Goal: Task Accomplishment & Management: Manage account settings

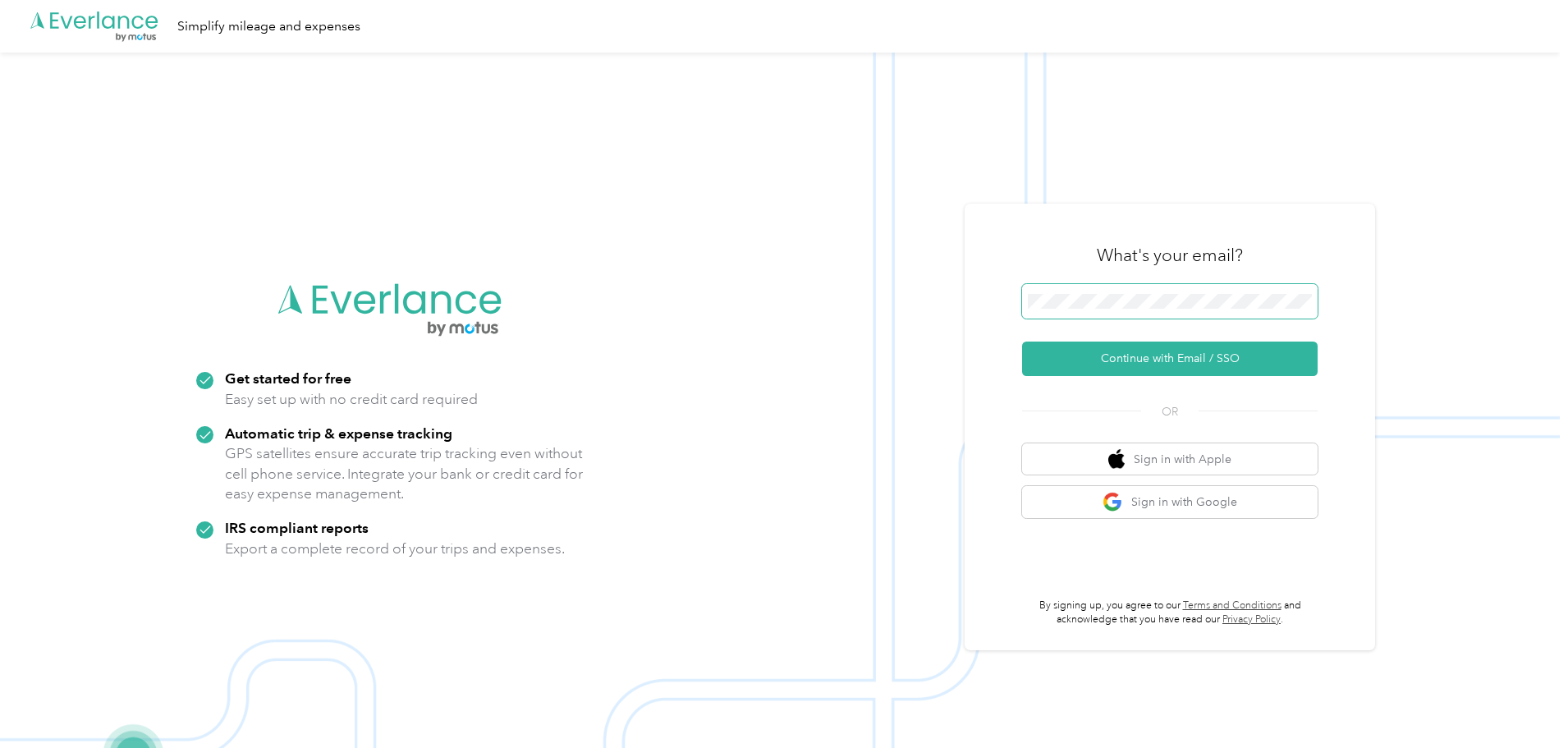
click at [1111, 294] on span at bounding box center [1170, 301] width 295 height 35
click at [1089, 350] on button "Continue with Email / SSO" at bounding box center [1170, 359] width 295 height 35
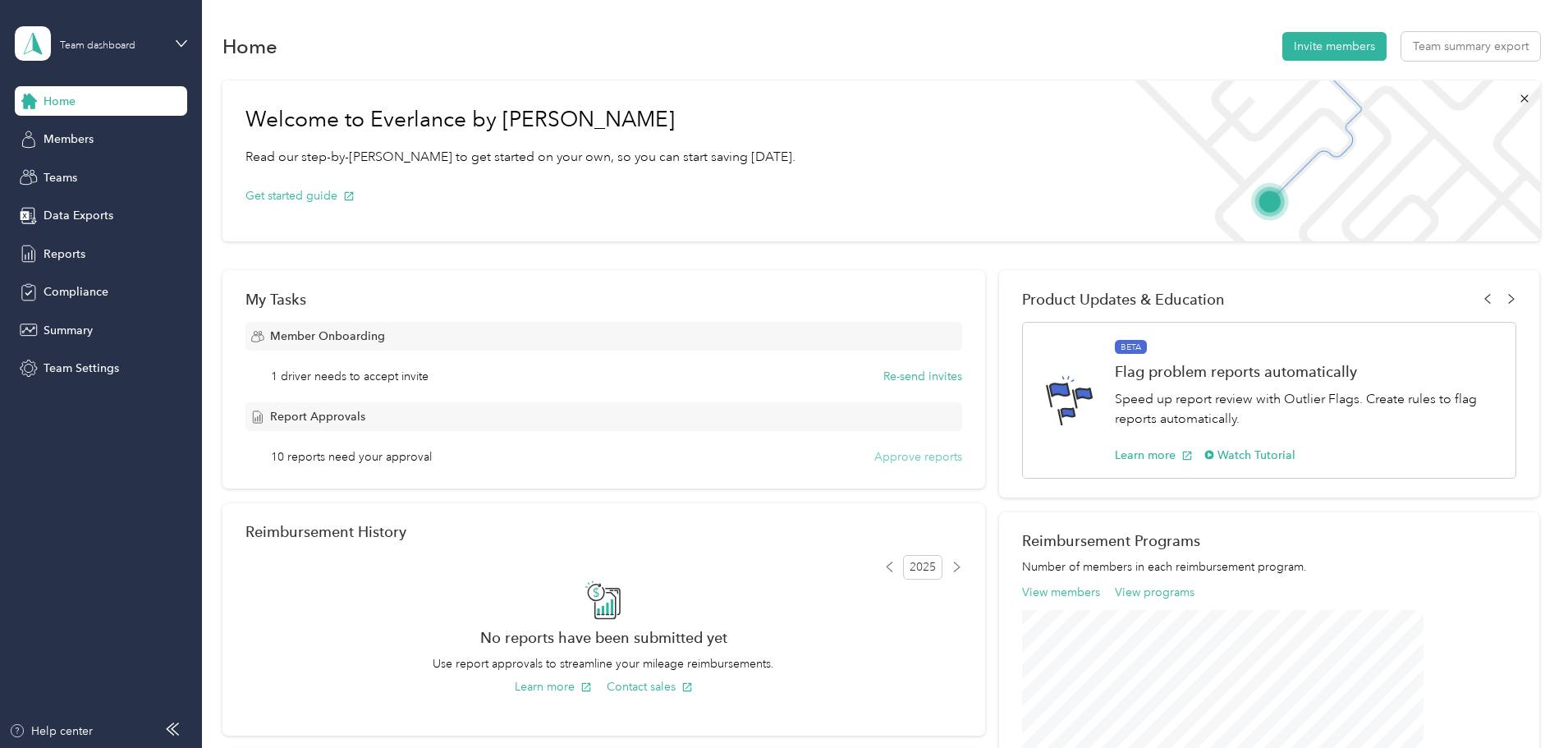
click at [906, 458] on button "Approve reports" at bounding box center [918, 457] width 88 height 17
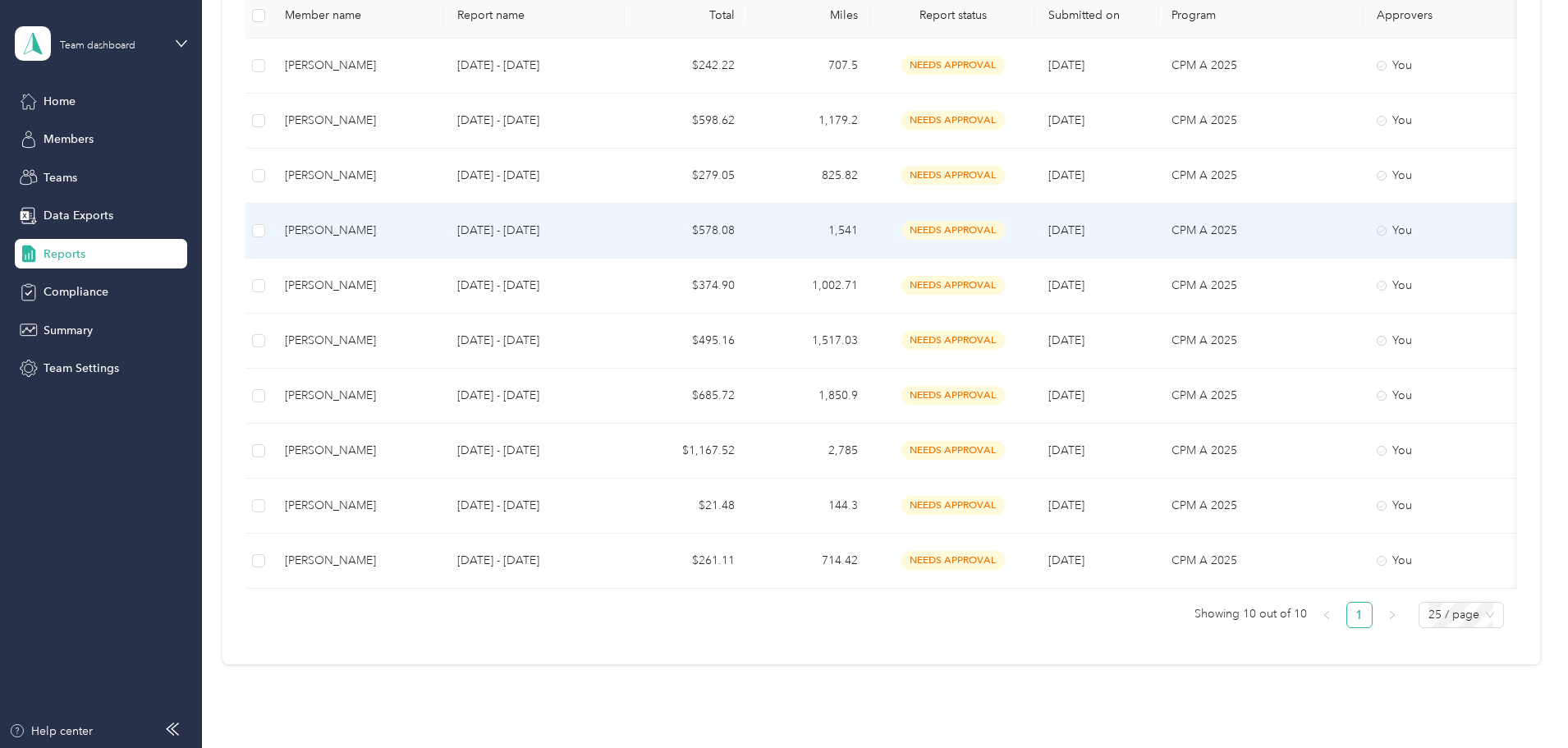
scroll to position [368, 0]
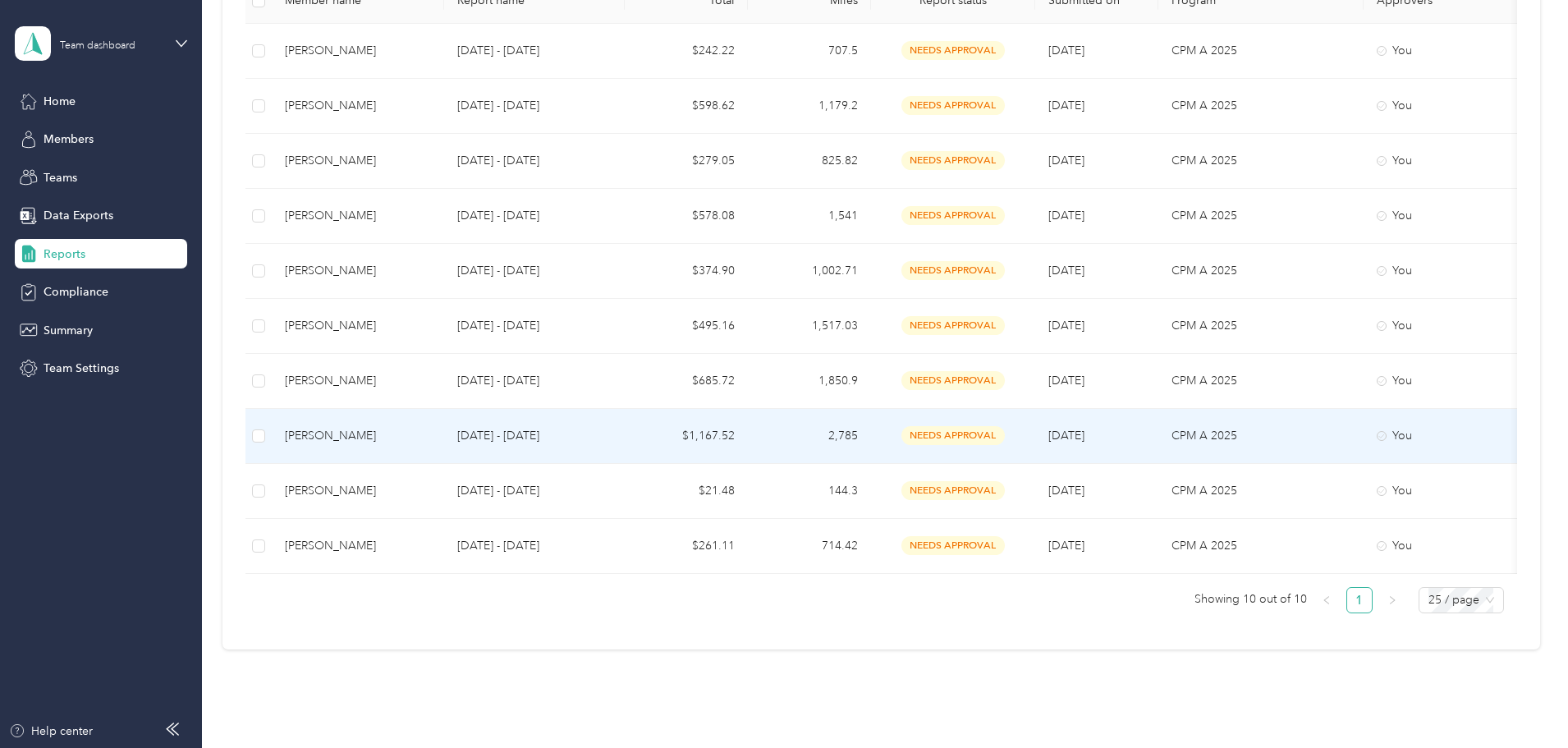
click at [1005, 433] on span "needs approval" at bounding box center [953, 436] width 104 height 19
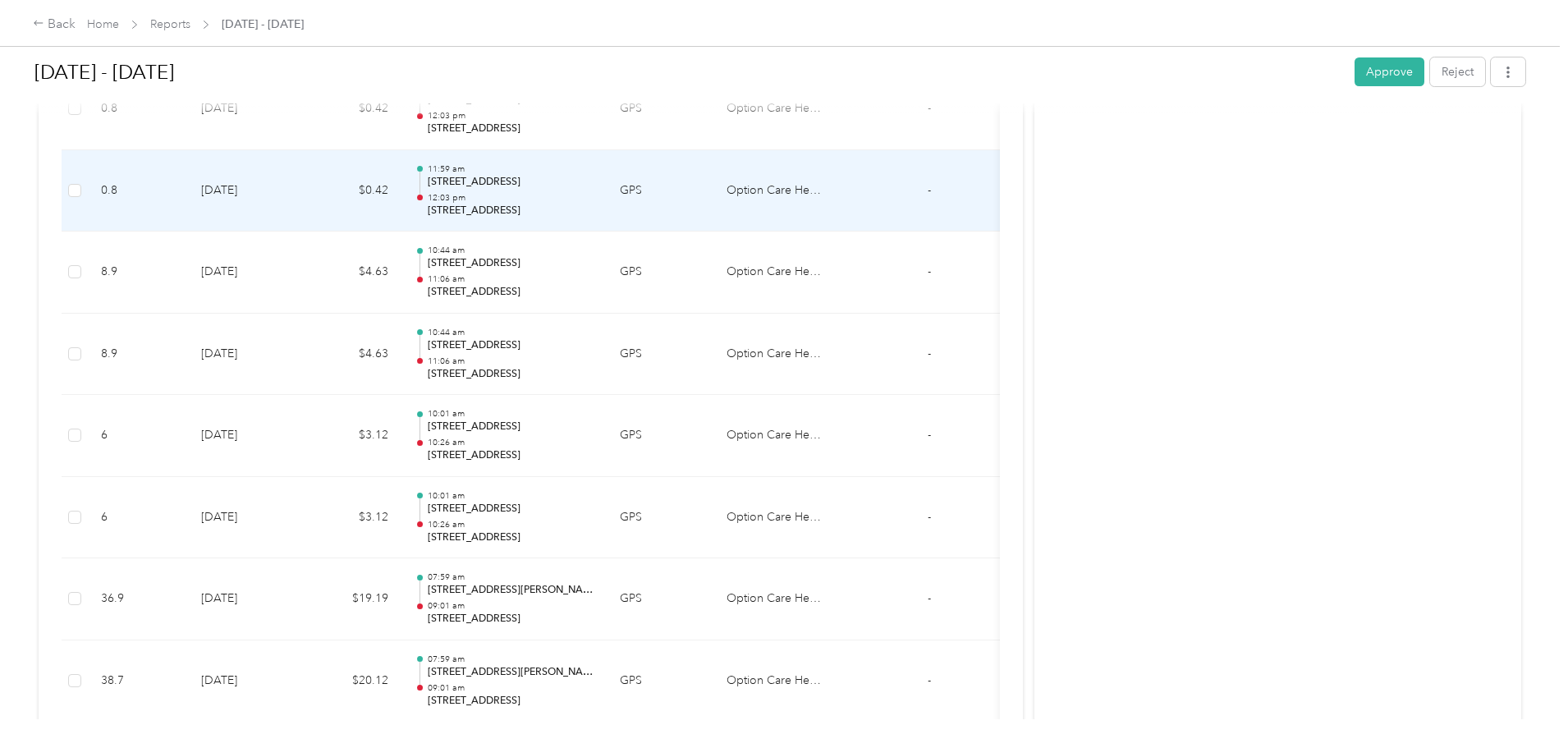
scroll to position [9405, 0]
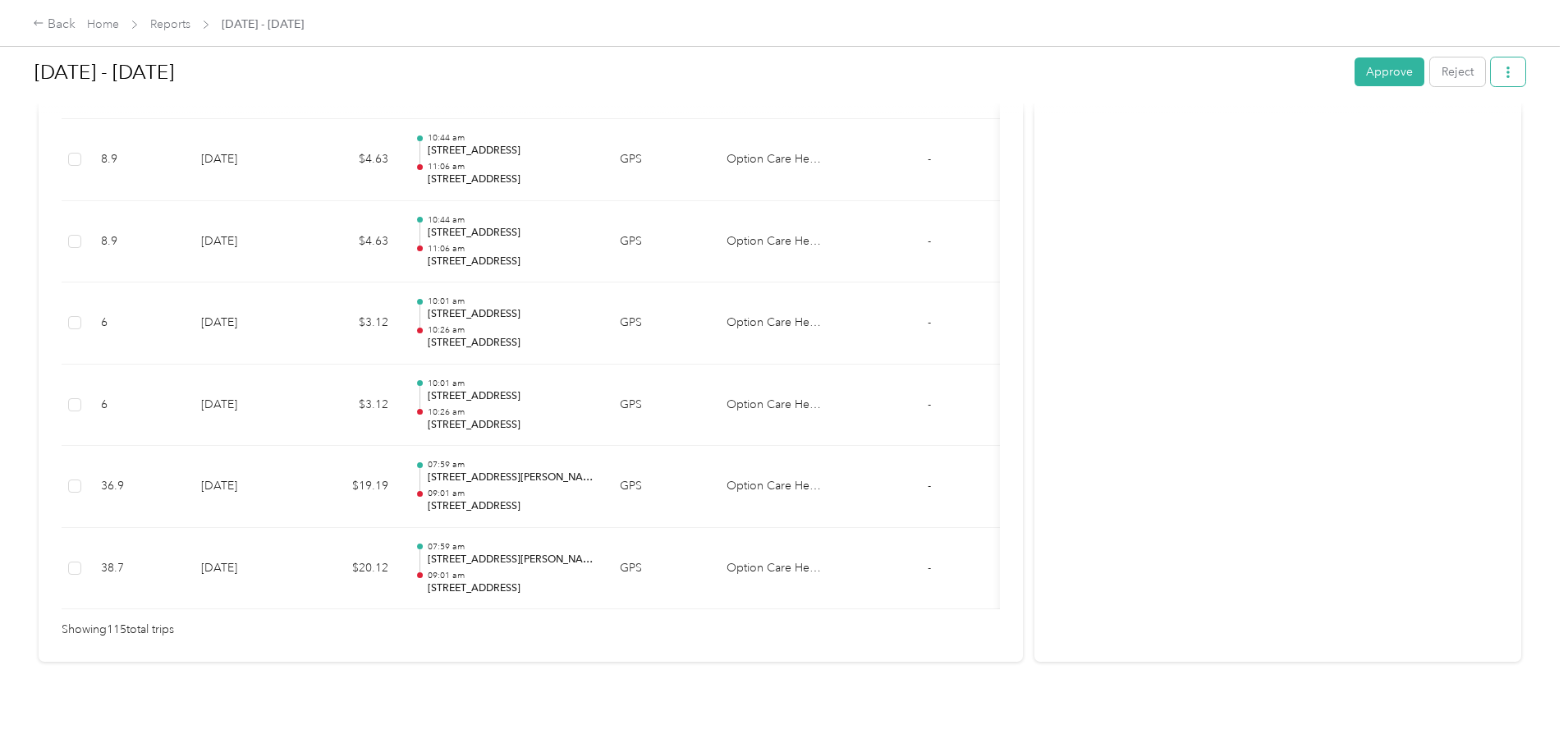
click at [1502, 71] on icon "button" at bounding box center [1508, 73] width 12 height 12
click at [1492, 84] on div "Back Home Reports [DATE] - [DATE] [DATE] - [DATE] Approve Reject Needs Approval…" at bounding box center [780, 374] width 1560 height 748
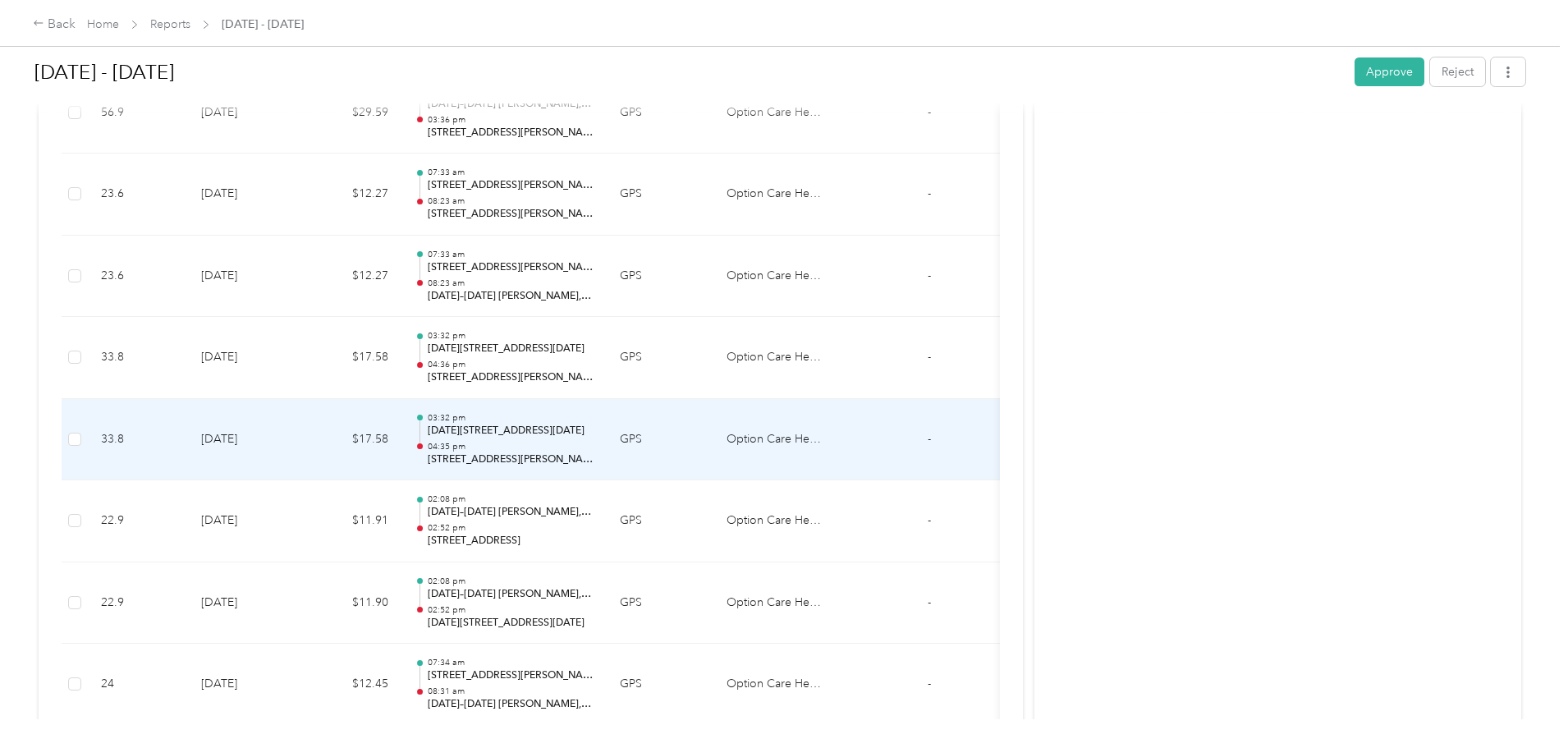
scroll to position [8337, 0]
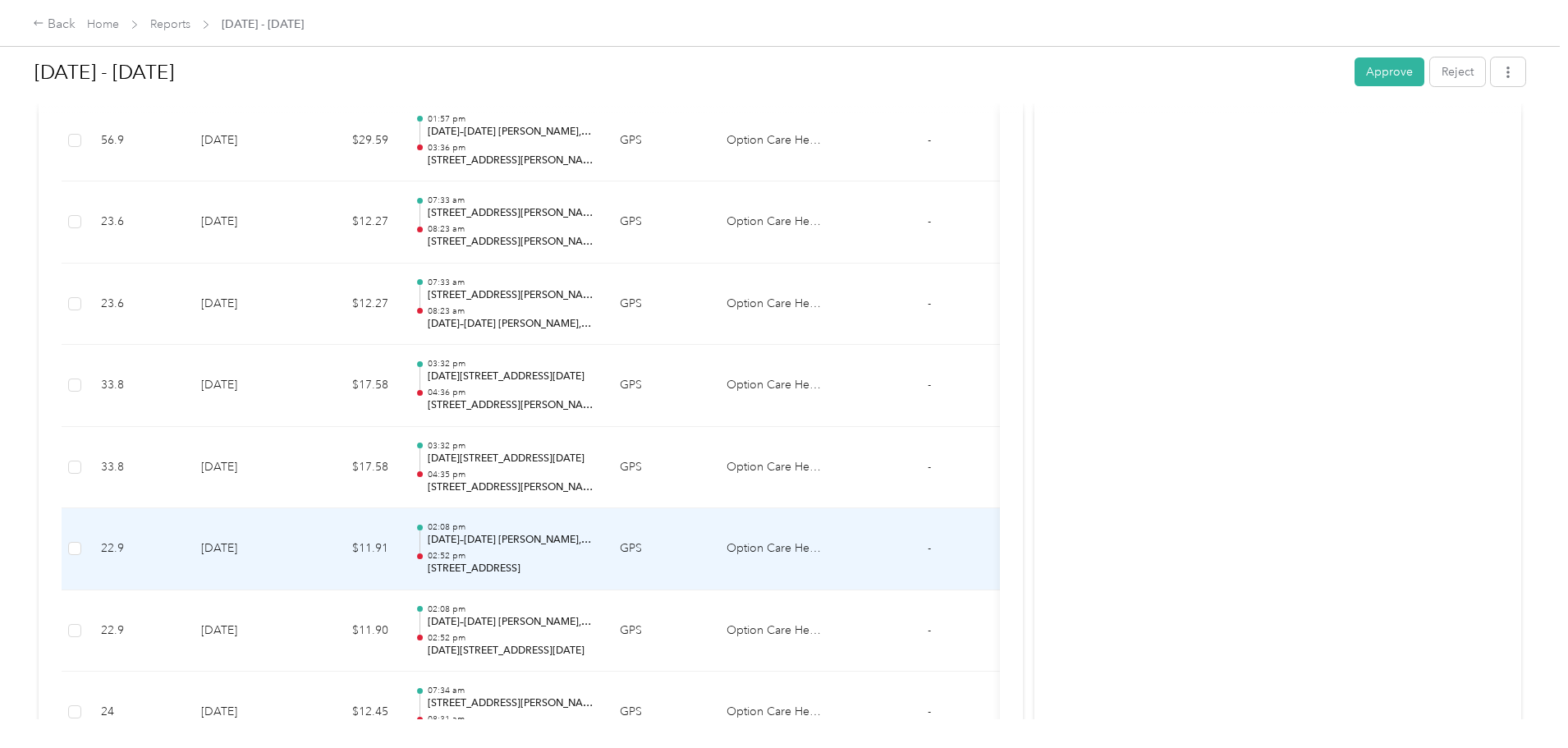
click at [593, 548] on div "02:08 pm [DATE]–[DATE] [PERSON_NAME], [GEOGRAPHIC_DATA], [GEOGRAPHIC_DATA], [GE…" at bounding box center [511, 549] width 165 height 55
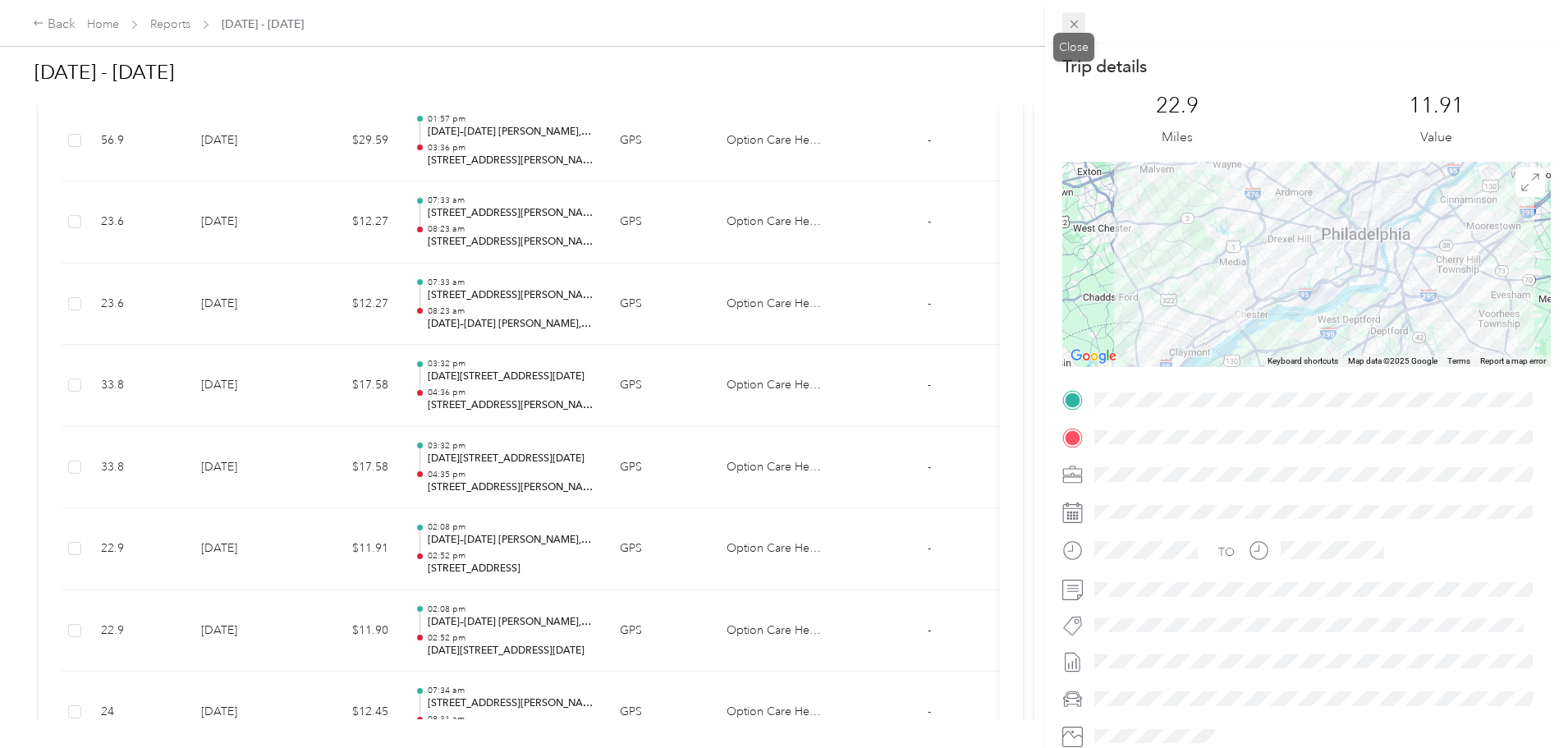
click at [1074, 23] on icon at bounding box center [1073, 24] width 8 height 8
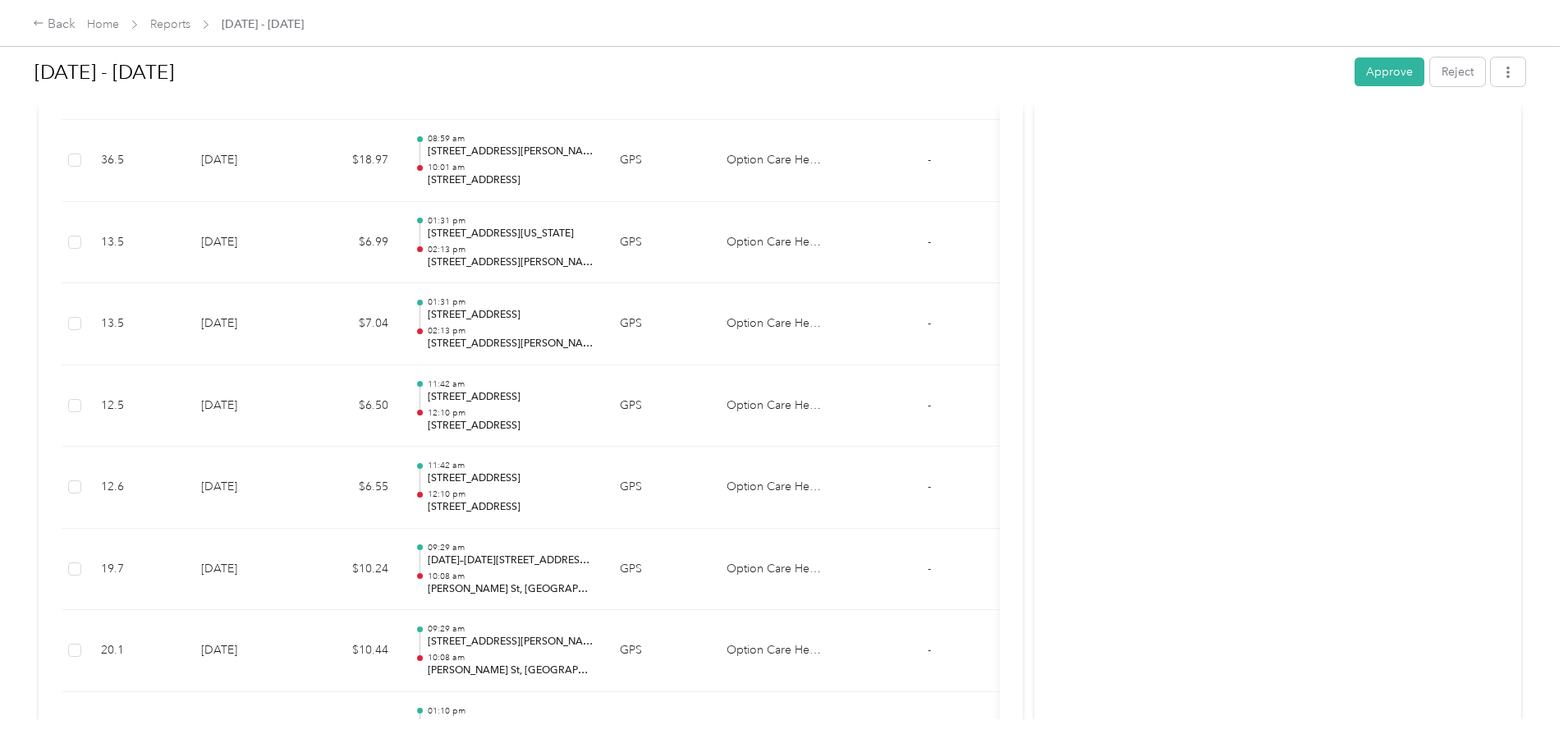
scroll to position [6448, 0]
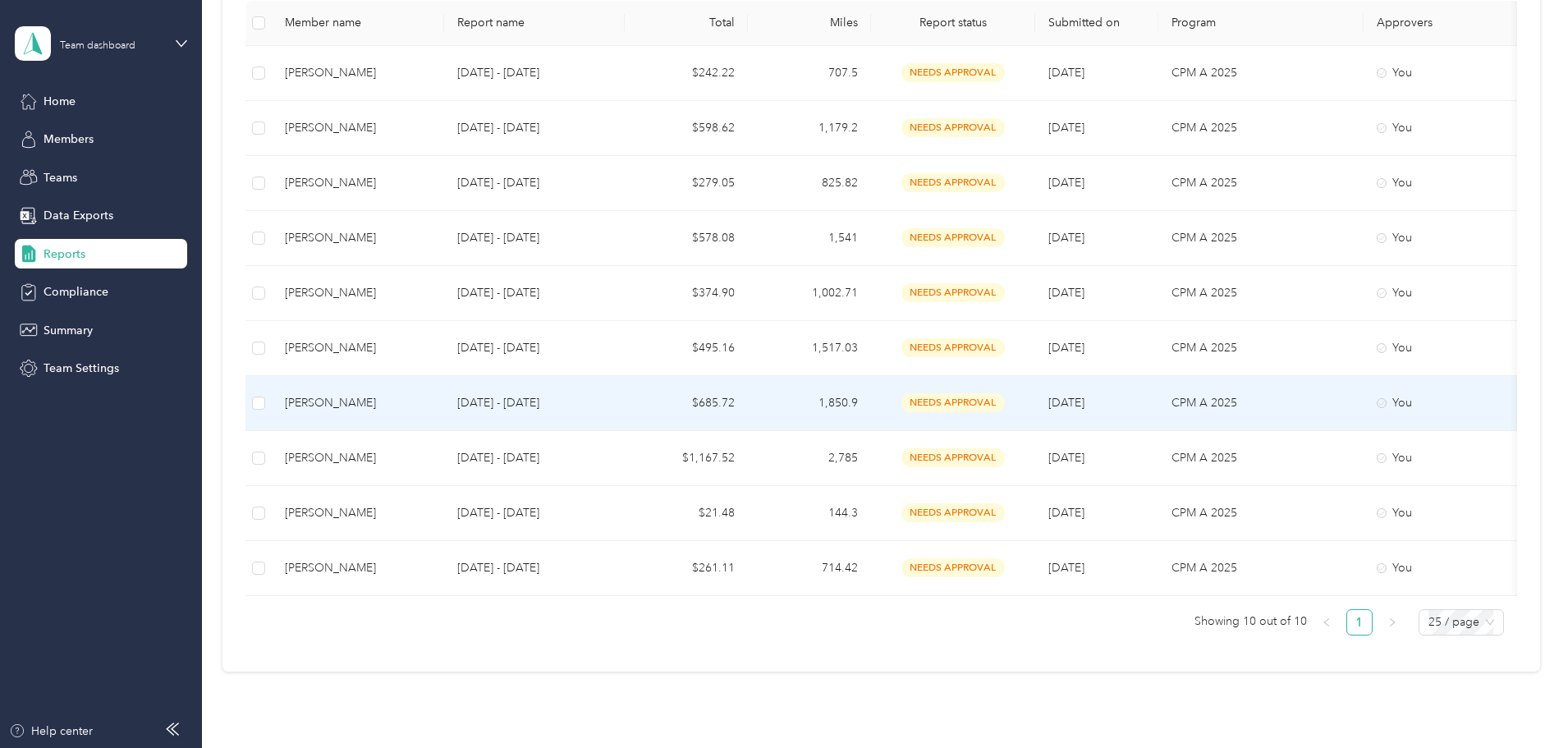
scroll to position [247, 0]
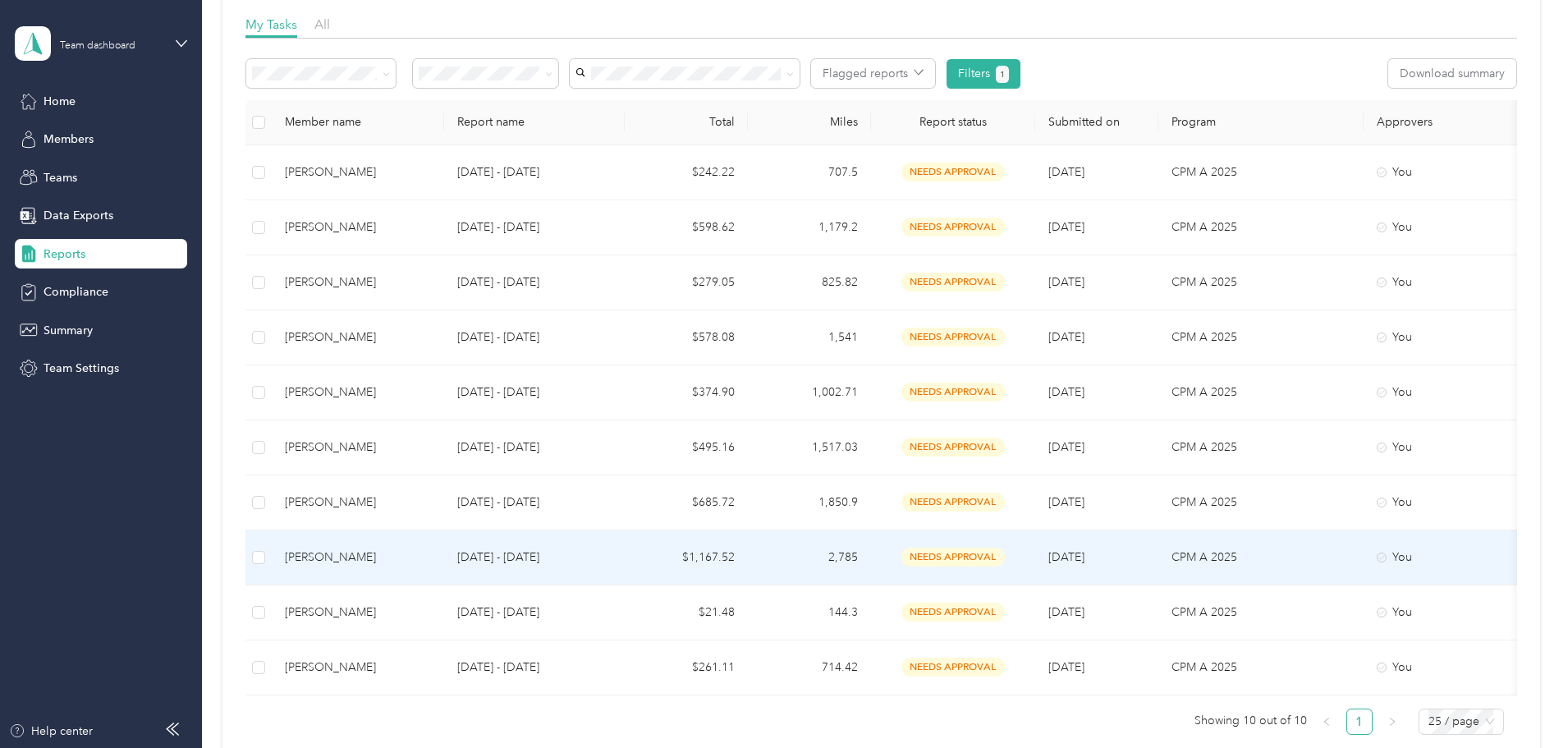
click at [607, 554] on p "[DATE] - [DATE]" at bounding box center [534, 557] width 154 height 18
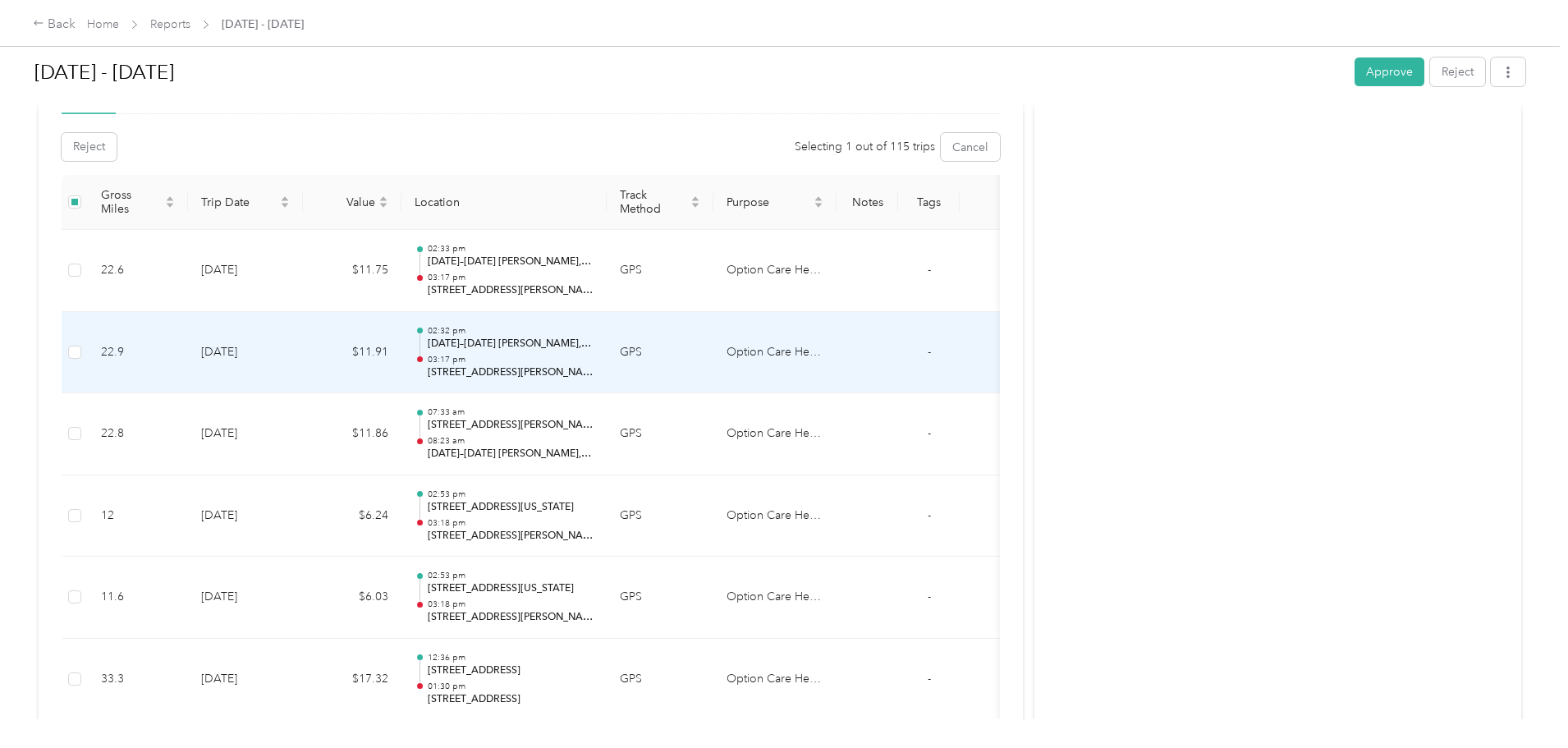
scroll to position [328, 0]
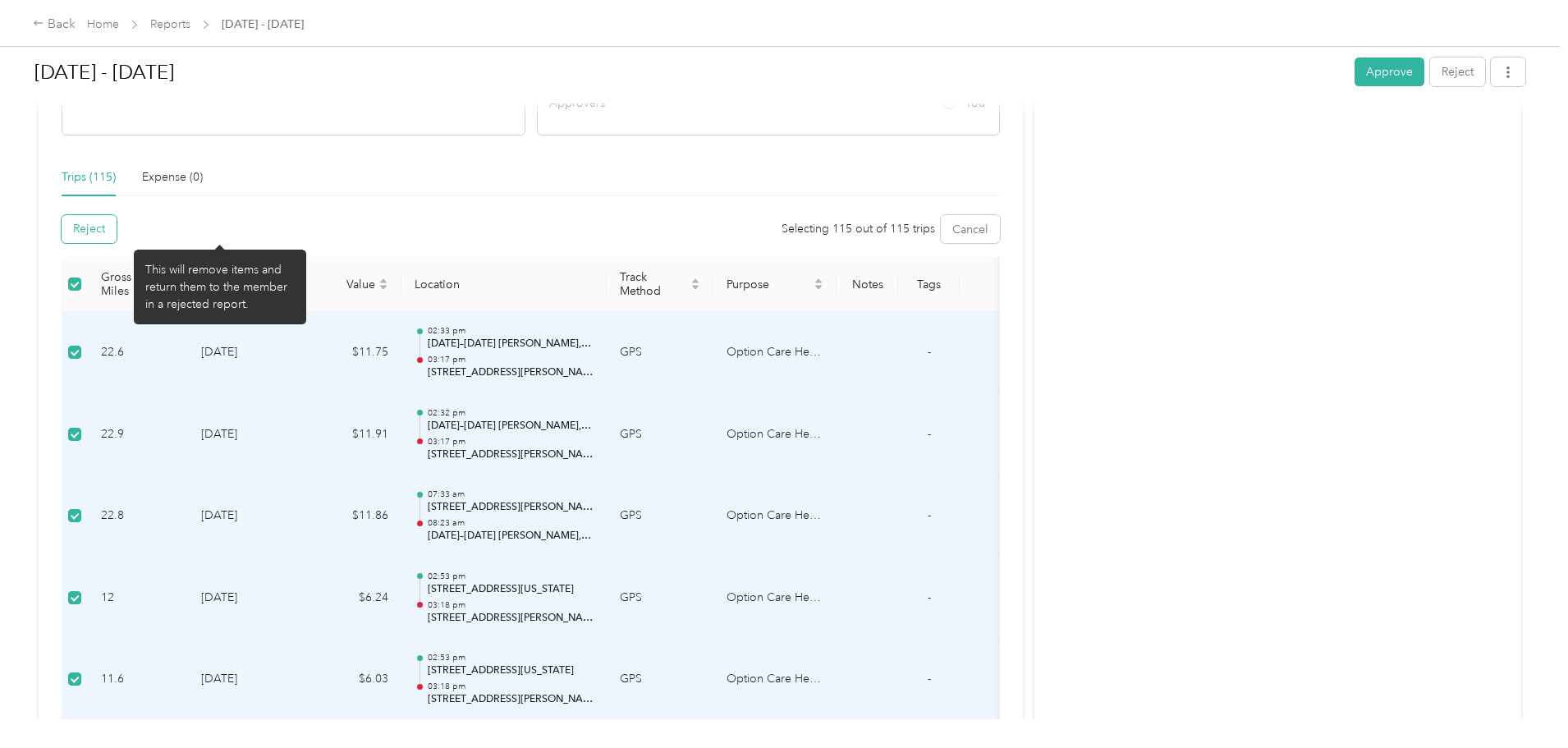
click at [116, 227] on button "Reject" at bounding box center [89, 229] width 55 height 28
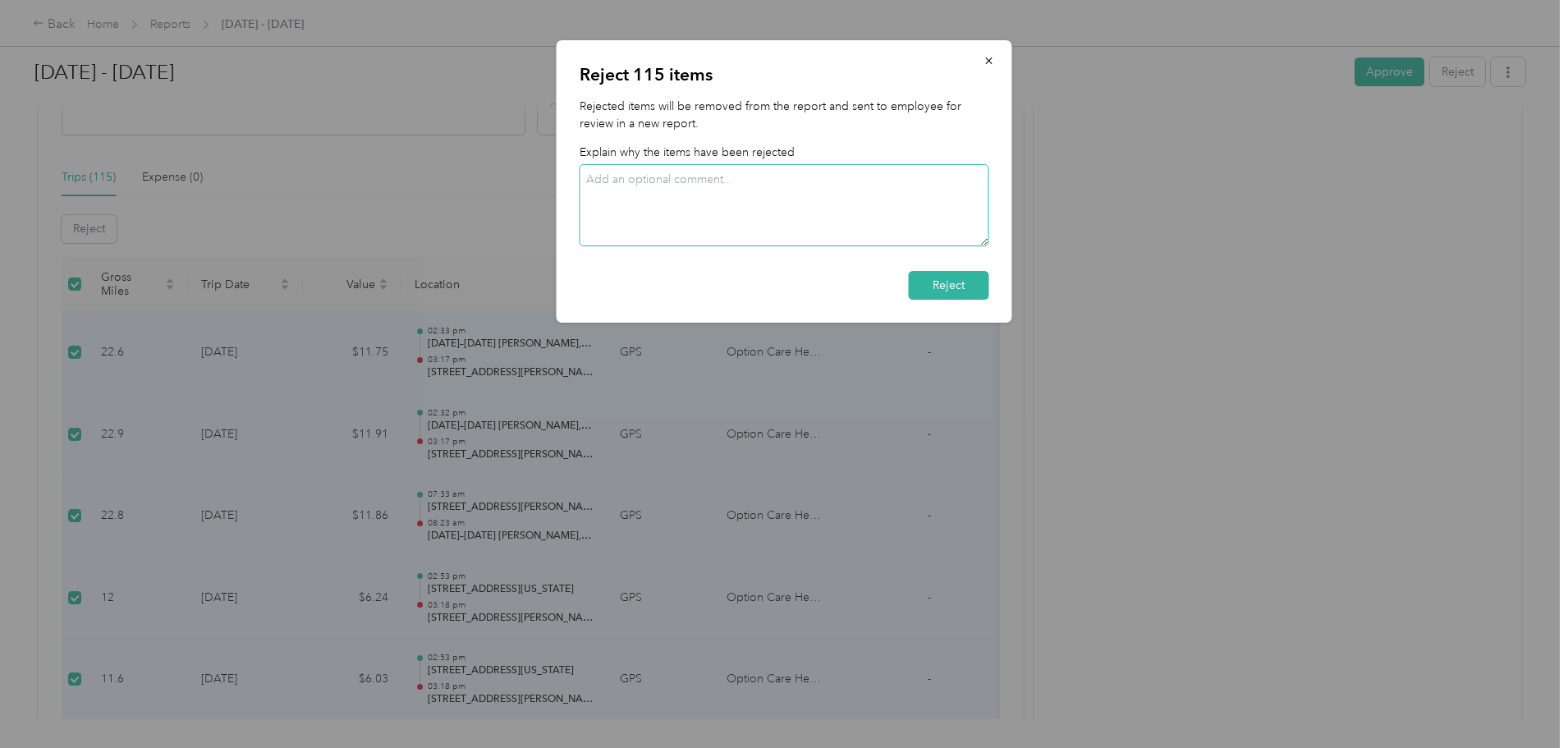
click at [689, 186] on textarea at bounding box center [784, 205] width 409 height 82
click at [665, 205] on textarea "This report has multiple duplications. Could you please go back and edit then r…" at bounding box center [784, 205] width 409 height 82
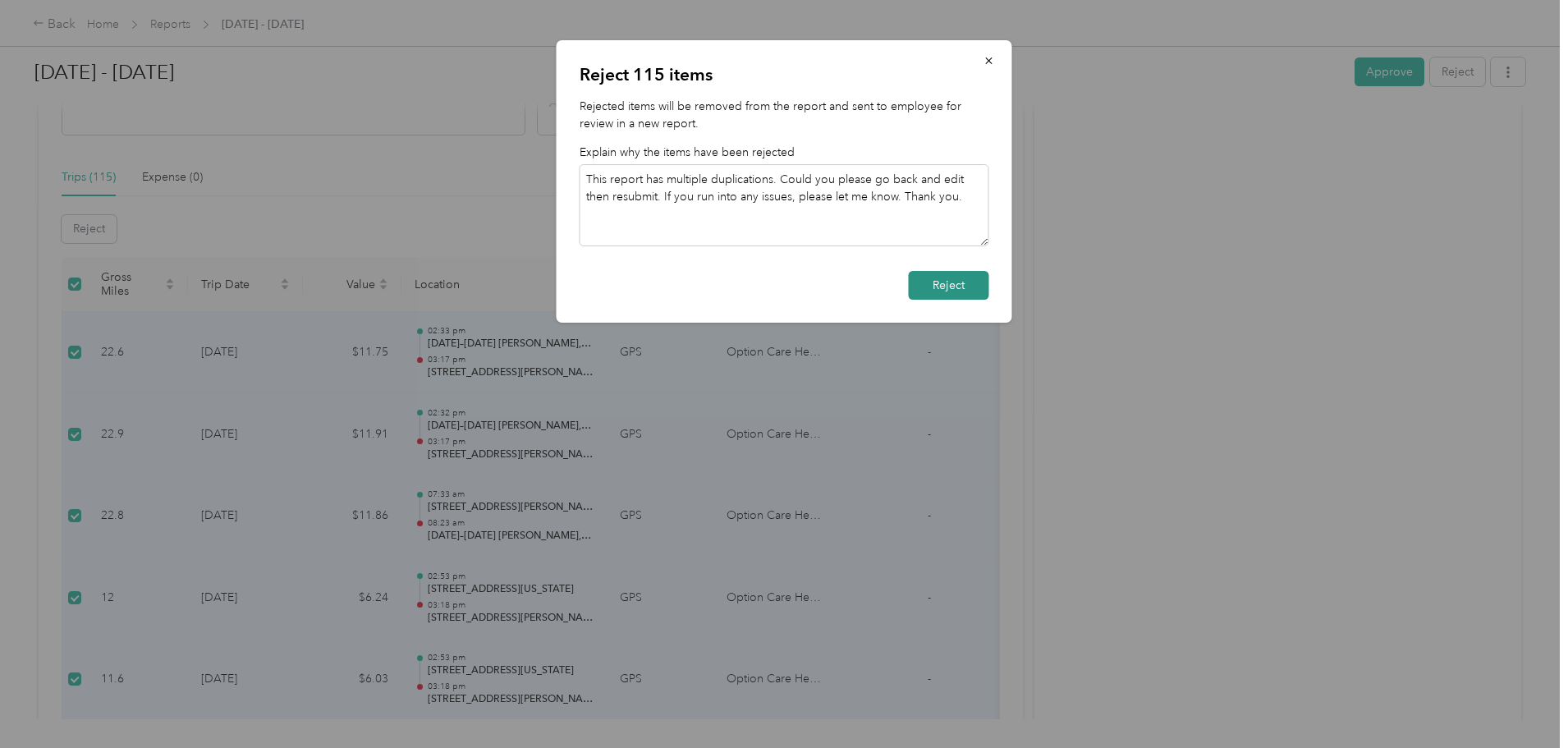
type textarea "This report has multiple duplications. Could you please go back and edit then r…"
click at [938, 280] on button "Reject" at bounding box center [949, 285] width 80 height 29
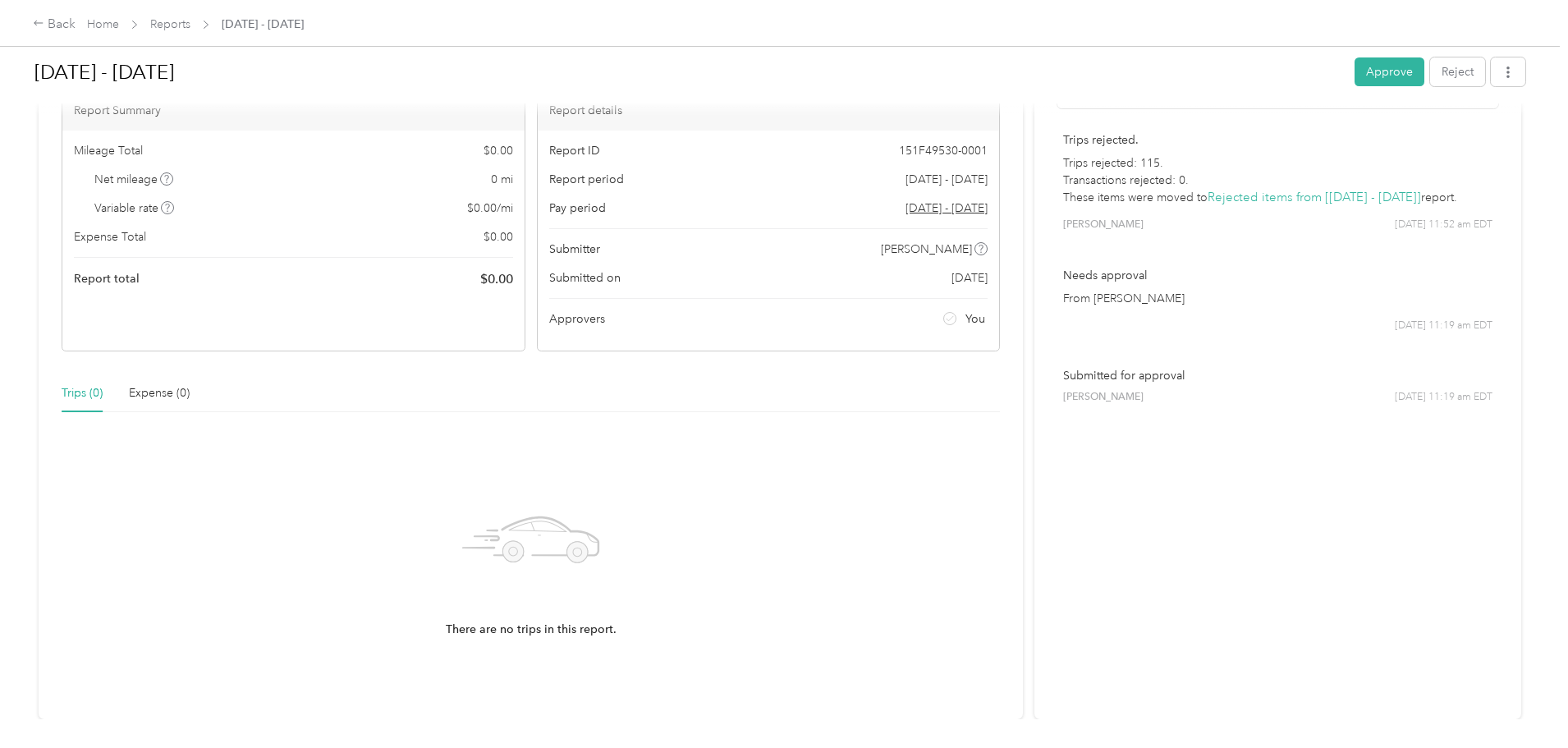
scroll to position [18, 0]
